Goal: Task Accomplishment & Management: Manage account settings

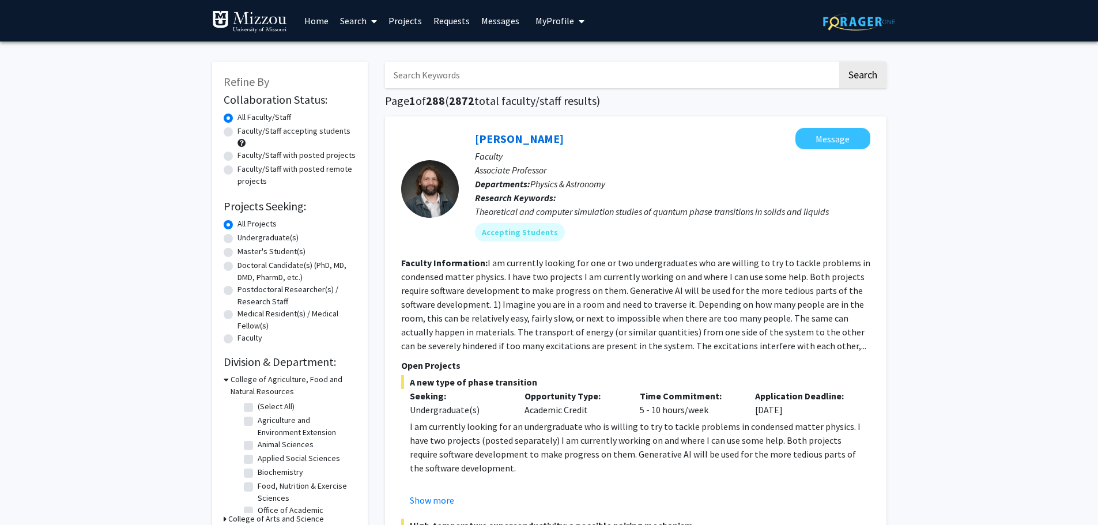
click at [472, 84] on input "Search Keywords" at bounding box center [611, 75] width 453 height 27
click at [741, 312] on section "Faculty Information: I am currently looking for one or two undergraduates who a…" at bounding box center [635, 304] width 469 height 97
click at [538, 74] on input "Search Keywords" at bounding box center [611, 75] width 453 height 27
type input "cuscuta"
click at [839, 62] on button "Search" at bounding box center [862, 75] width 47 height 27
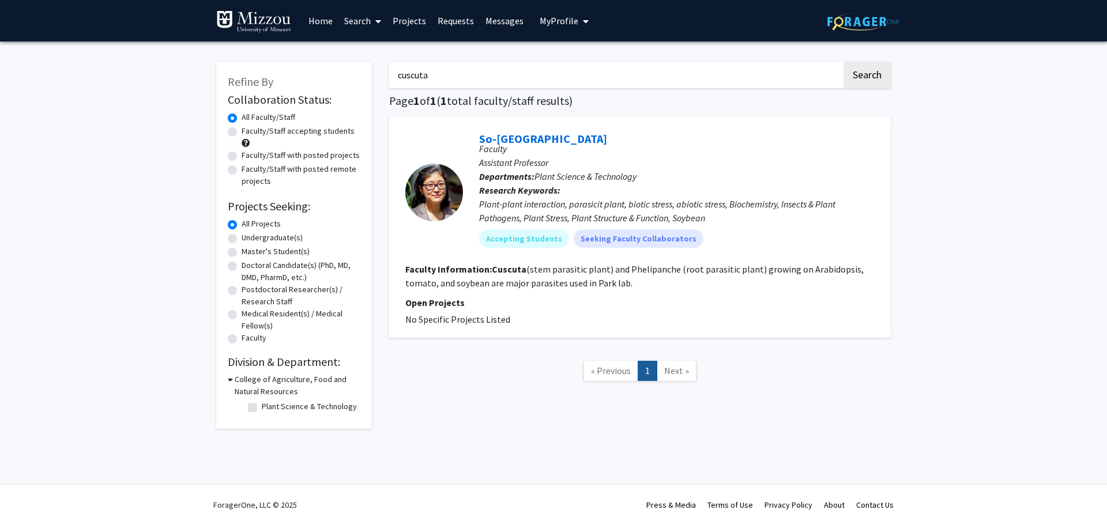
click at [508, 135] on link "So-[GEOGRAPHIC_DATA]" at bounding box center [543, 138] width 128 height 14
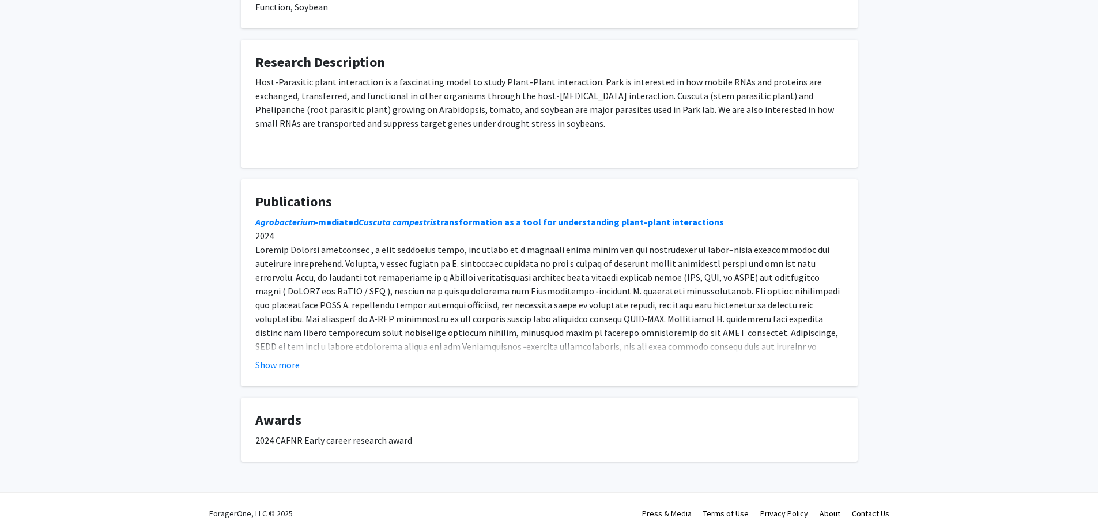
scroll to position [426, 0]
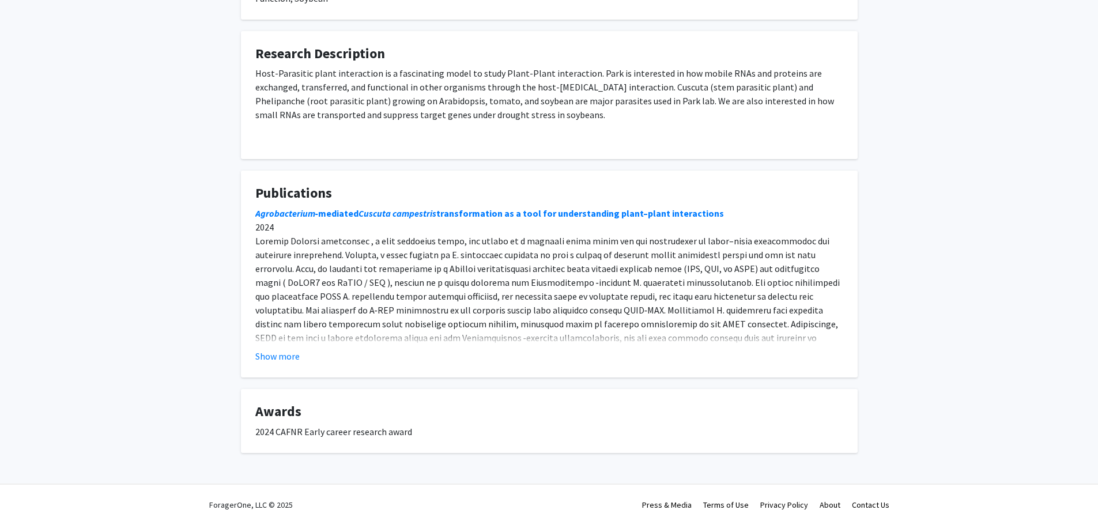
click at [272, 353] on button "Show more" at bounding box center [277, 356] width 44 height 14
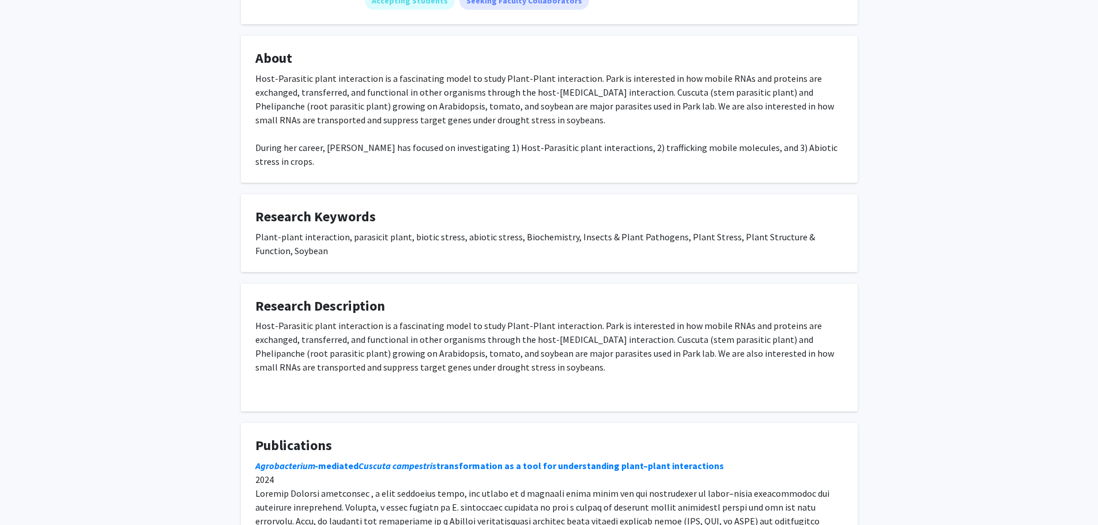
scroll to position [0, 0]
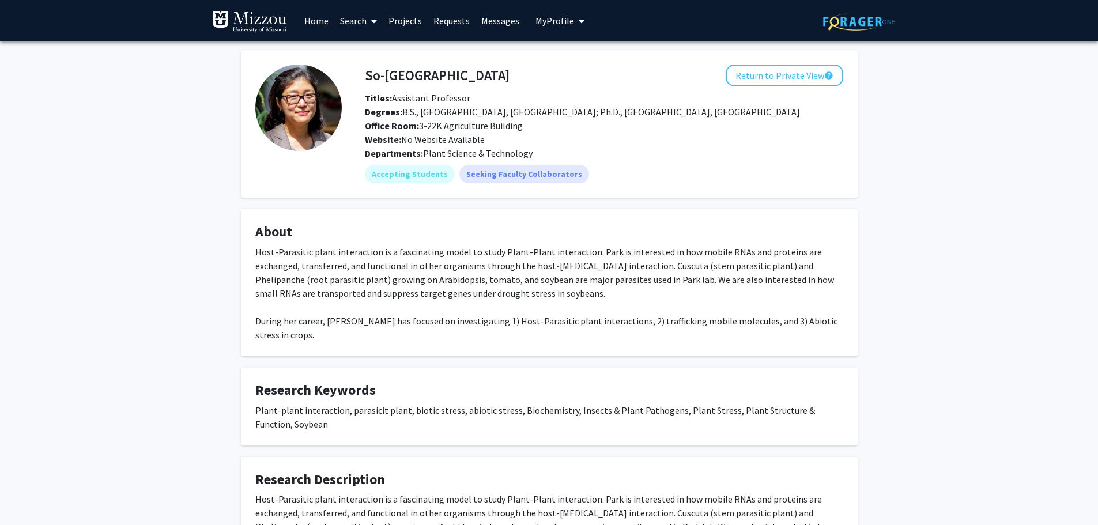
click at [552, 18] on span "My Profile" at bounding box center [555, 21] width 39 height 12
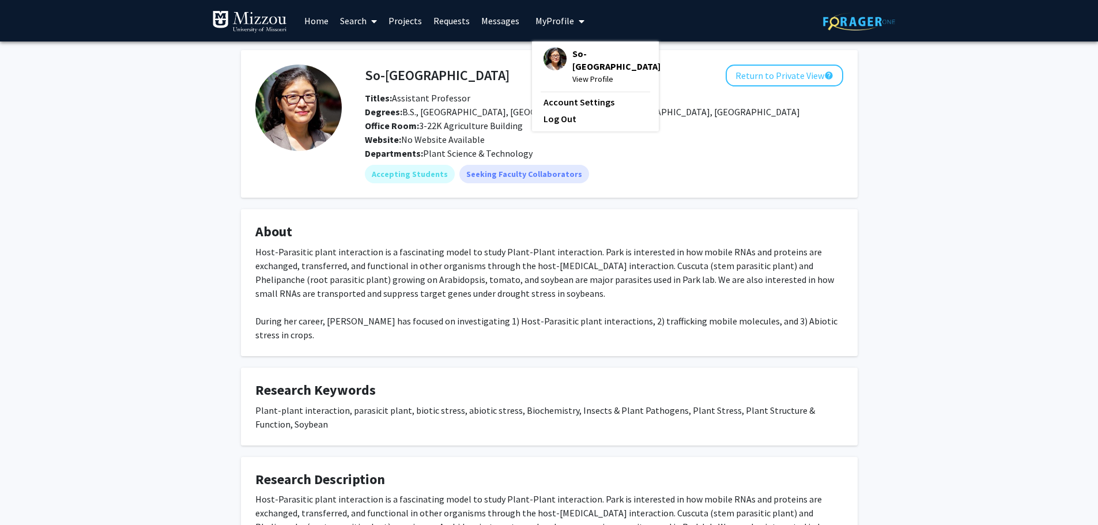
click at [584, 73] on span "View Profile" at bounding box center [616, 79] width 88 height 13
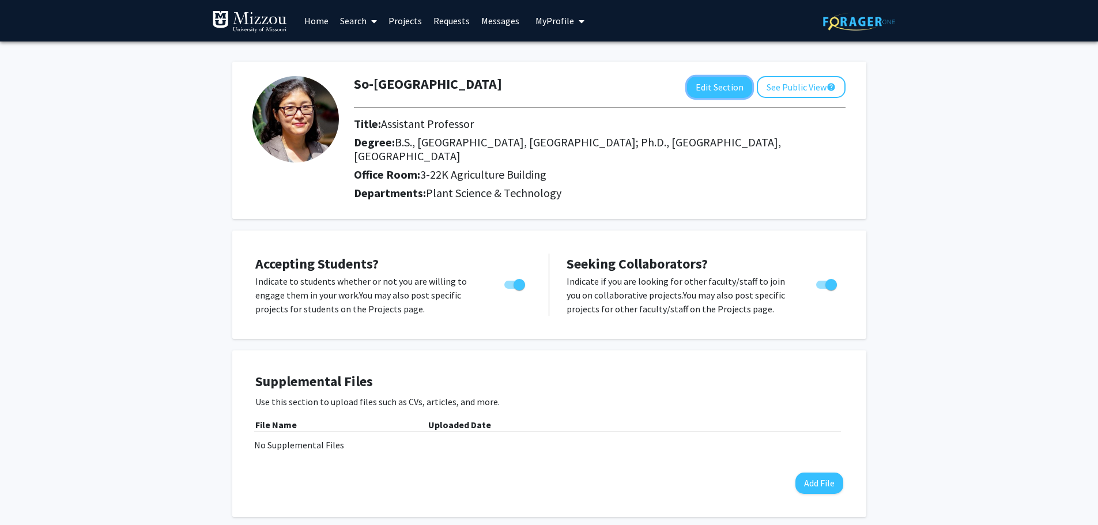
click at [718, 88] on button "Edit Section" at bounding box center [719, 87] width 65 height 21
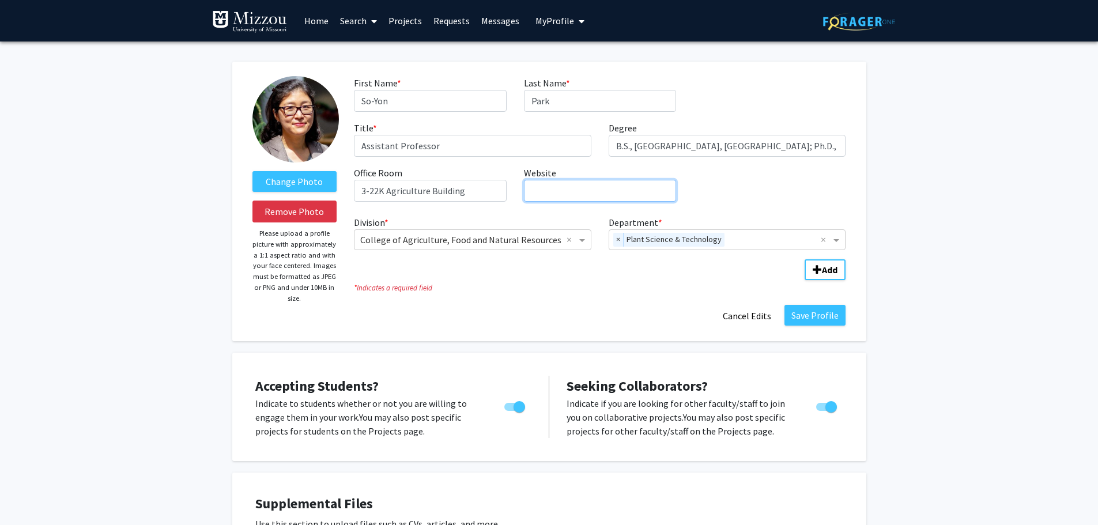
click at [595, 188] on input "Website required" at bounding box center [600, 191] width 152 height 22
paste input "[URL][DOMAIN_NAME][US_STATE]"
type input "[URL][DOMAIN_NAME][US_STATE]"
click at [833, 270] on b "Add" at bounding box center [830, 270] width 16 height 12
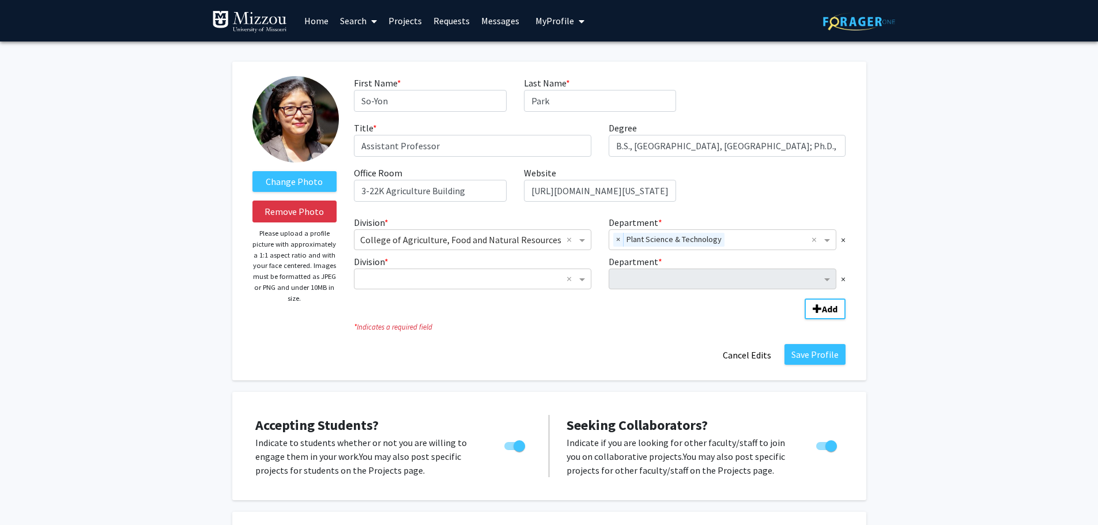
click at [844, 281] on span "×" at bounding box center [843, 279] width 5 height 14
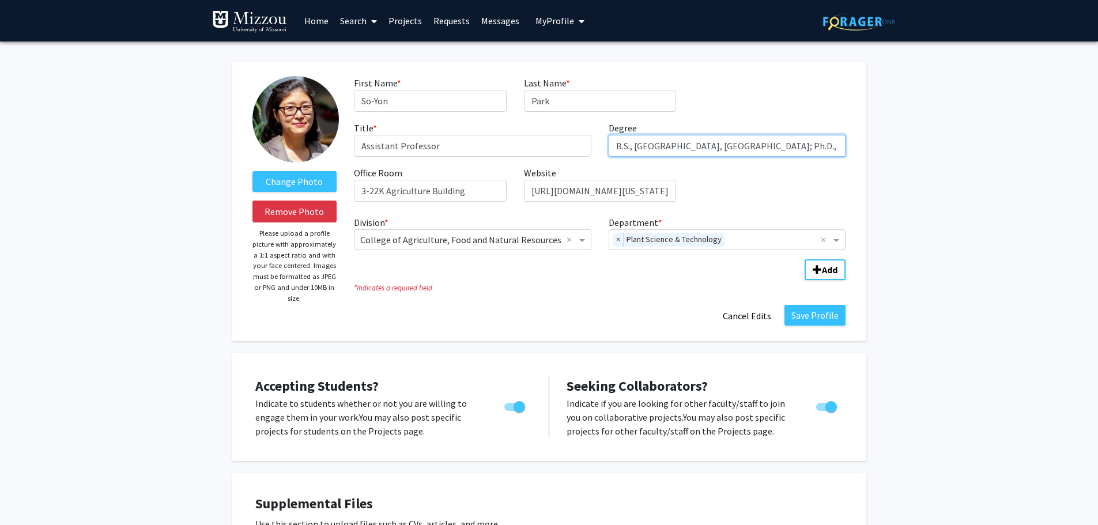
drag, startPoint x: 616, startPoint y: 145, endPoint x: 766, endPoint y: 146, distance: 149.9
click at [766, 146] on input "B.S., [GEOGRAPHIC_DATA], [GEOGRAPHIC_DATA]; Ph.D., [GEOGRAPHIC_DATA], [GEOGRAPH…" at bounding box center [728, 146] width 238 height 22
type input "Ph.D., [GEOGRAPHIC_DATA], [GEOGRAPHIC_DATA]"
click at [823, 318] on button "Save Profile" at bounding box center [815, 315] width 61 height 21
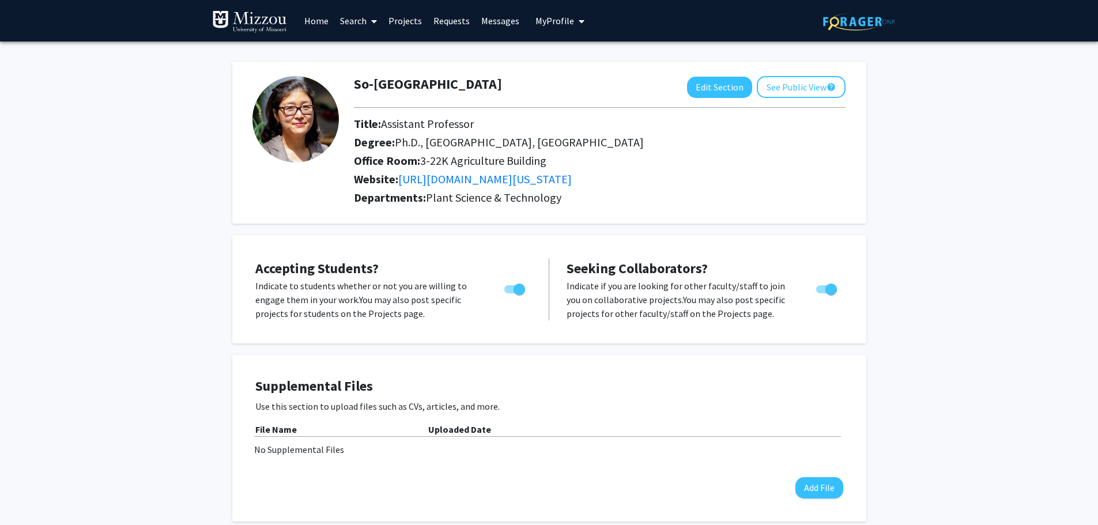
click at [553, 25] on span "My Profile" at bounding box center [555, 21] width 39 height 12
